Goal: Information Seeking & Learning: Find specific fact

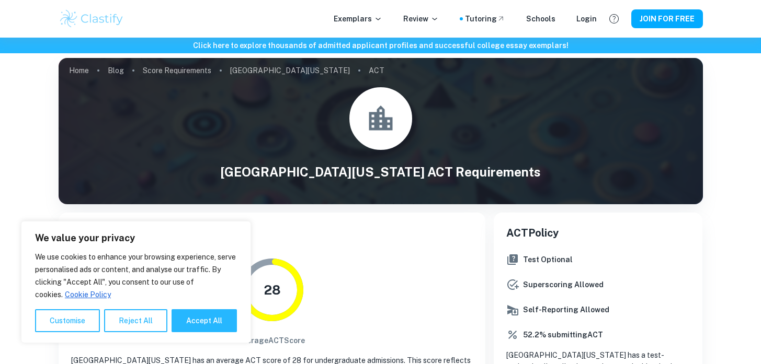
scroll to position [5, 0]
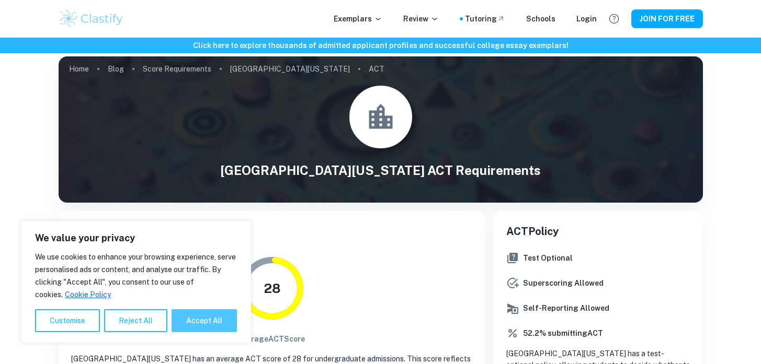
click at [192, 316] on button "Accept All" at bounding box center [203, 320] width 65 height 23
checkbox input "true"
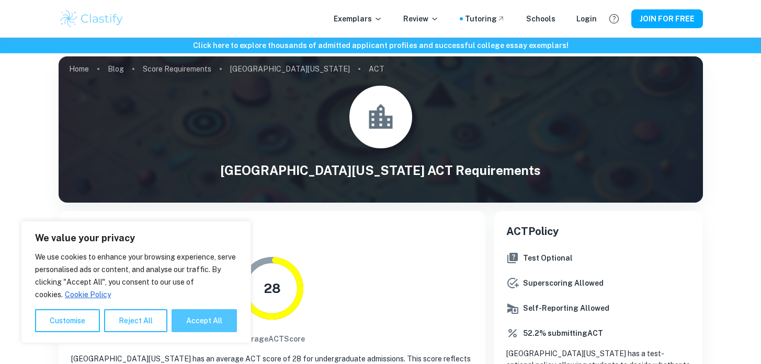
checkbox input "true"
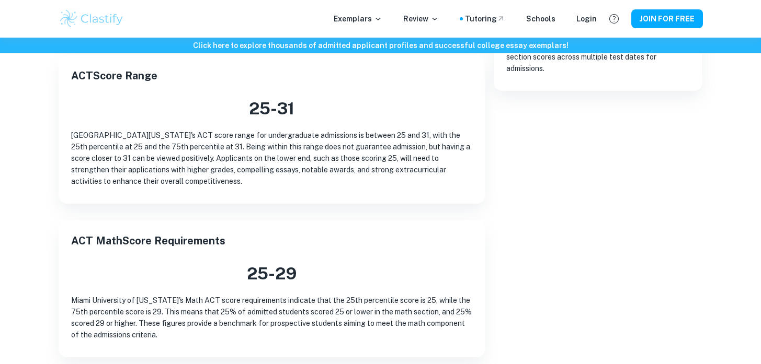
scroll to position [396, 0]
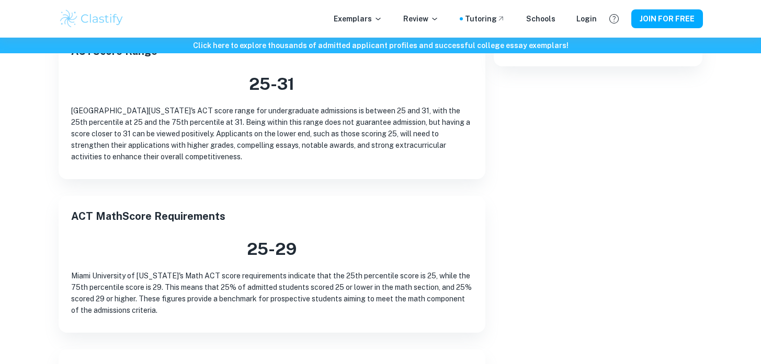
click at [314, 139] on p "[GEOGRAPHIC_DATA][US_STATE]'s ACT score range for undergraduate admissions is b…" at bounding box center [271, 134] width 401 height 58
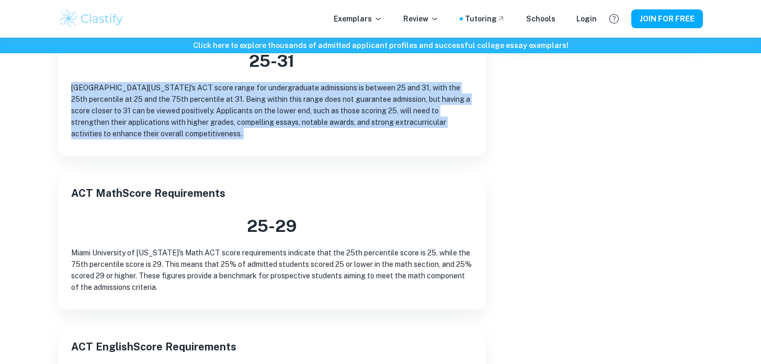
scroll to position [416, 0]
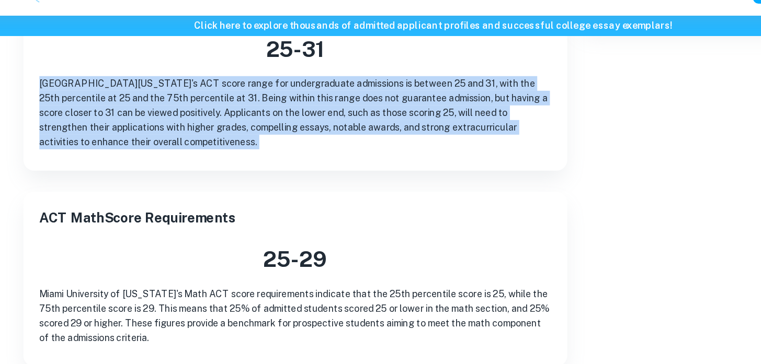
click at [235, 127] on p "[GEOGRAPHIC_DATA][US_STATE]'s ACT score range for undergraduate admissions is b…" at bounding box center [271, 114] width 401 height 58
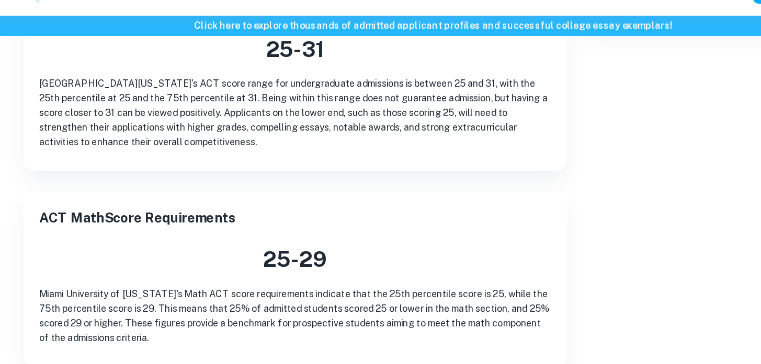
click at [235, 127] on p "[GEOGRAPHIC_DATA][US_STATE]'s ACT score range for undergraduate admissions is b…" at bounding box center [271, 114] width 401 height 58
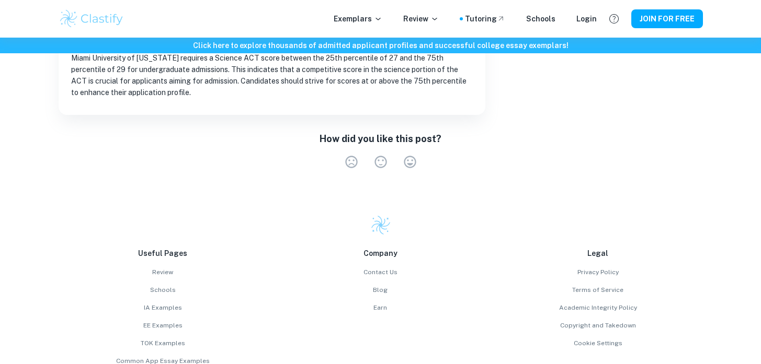
scroll to position [1064, 0]
